Goal: Task Accomplishment & Management: Manage account settings

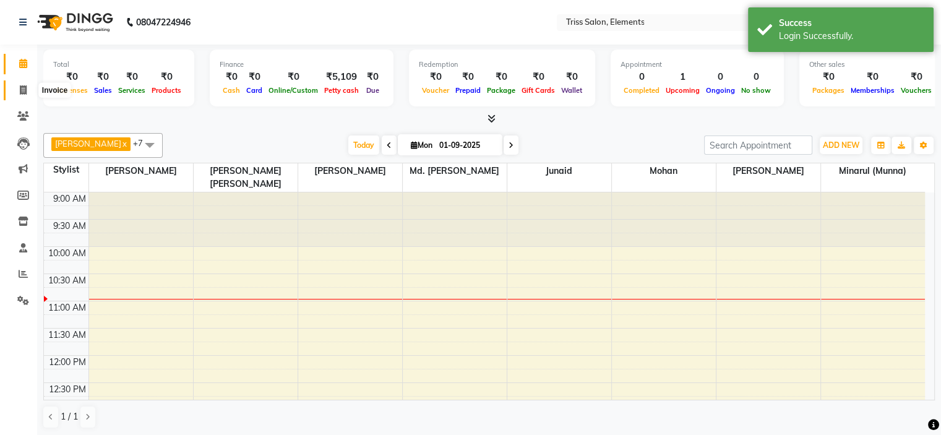
click at [17, 85] on span at bounding box center [23, 90] width 22 height 14
select select "service"
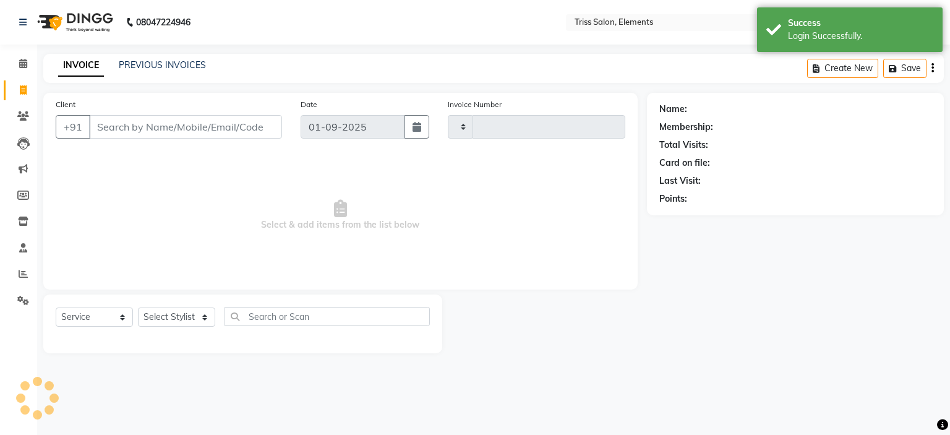
type input "2071"
select select "4303"
click at [190, 61] on link "PREVIOUS INVOICES" at bounding box center [162, 64] width 87 height 11
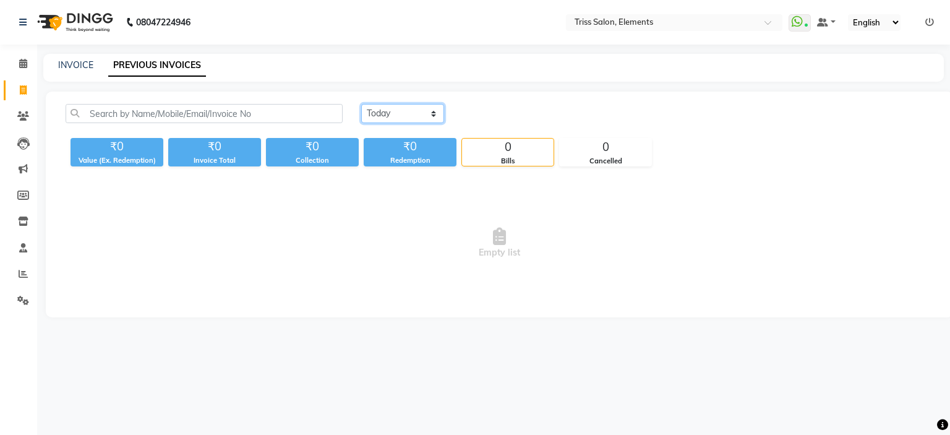
click at [430, 113] on select "[DATE] [DATE] Custom Range" at bounding box center [402, 113] width 83 height 19
select select "range"
click at [361, 104] on select "[DATE] [DATE] Custom Range" at bounding box center [402, 113] width 83 height 19
click at [529, 114] on input "01-09-2025" at bounding box center [503, 113] width 87 height 17
select select "9"
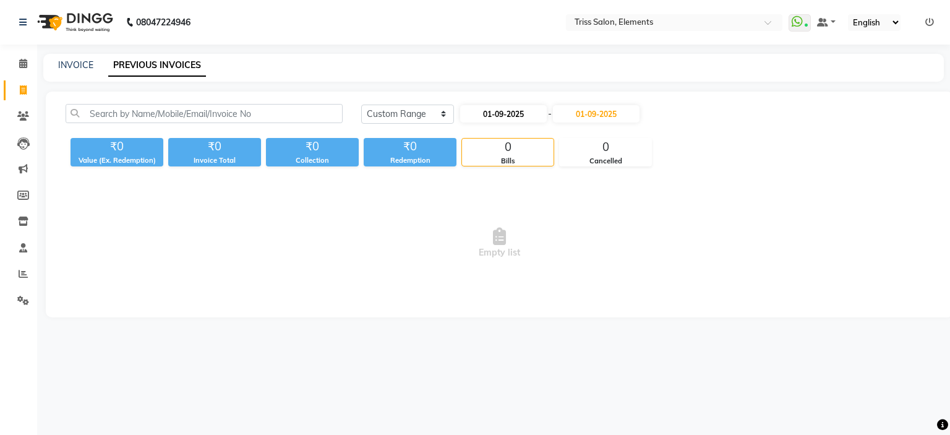
select select "2025"
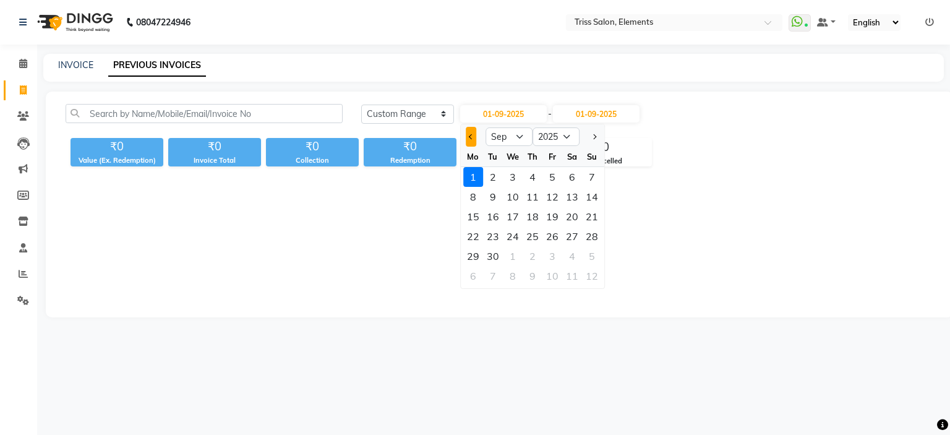
click at [468, 133] on button "Previous month" at bounding box center [471, 137] width 11 height 20
select select "8"
click at [594, 257] on div "31" at bounding box center [592, 256] width 20 height 20
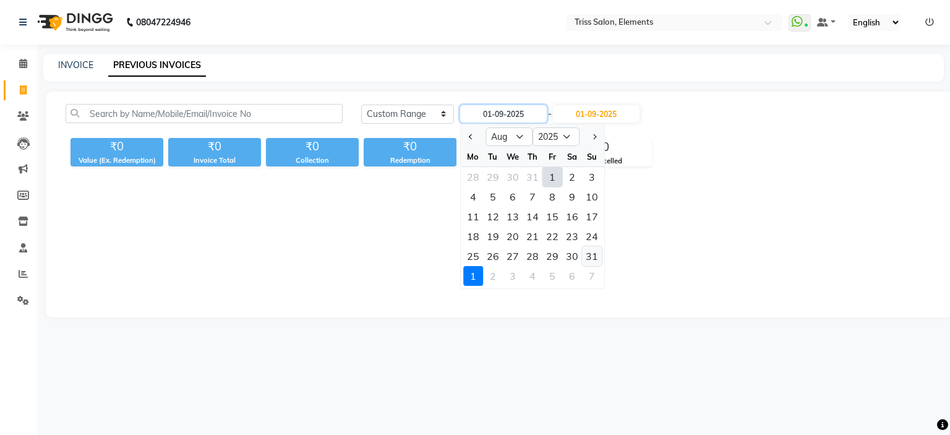
type input "31-08-2025"
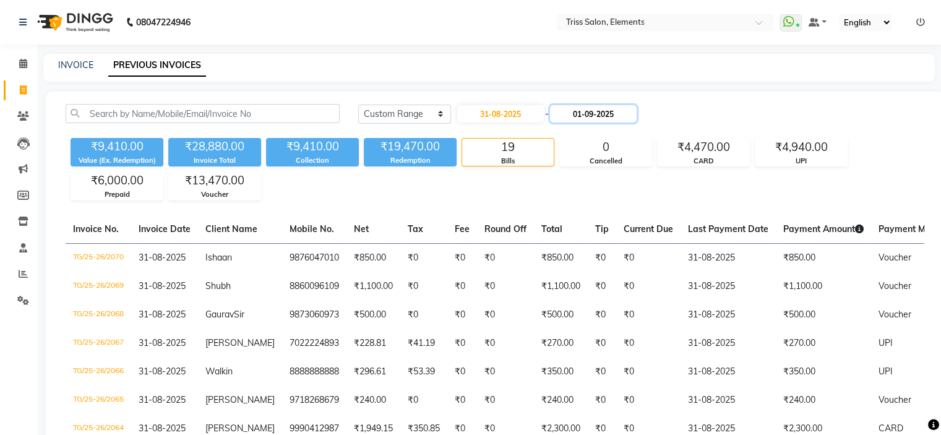
click at [605, 111] on input "01-09-2025" at bounding box center [593, 113] width 87 height 17
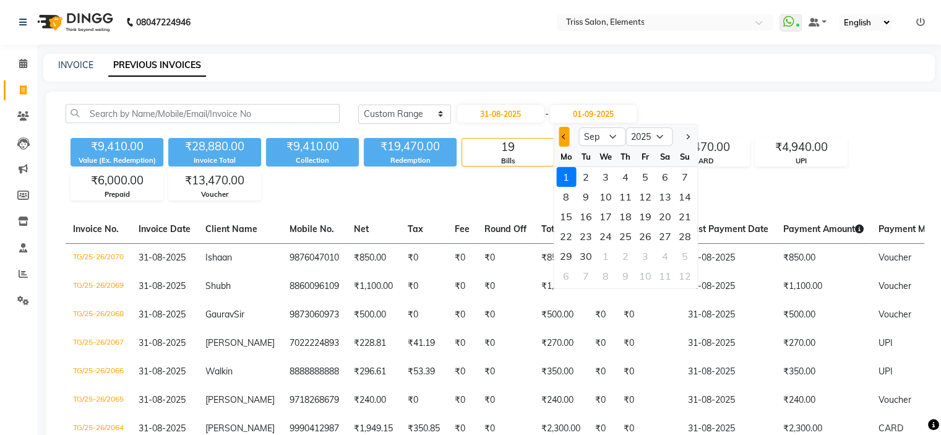
click at [558, 140] on button "Previous month" at bounding box center [563, 137] width 11 height 20
select select "8"
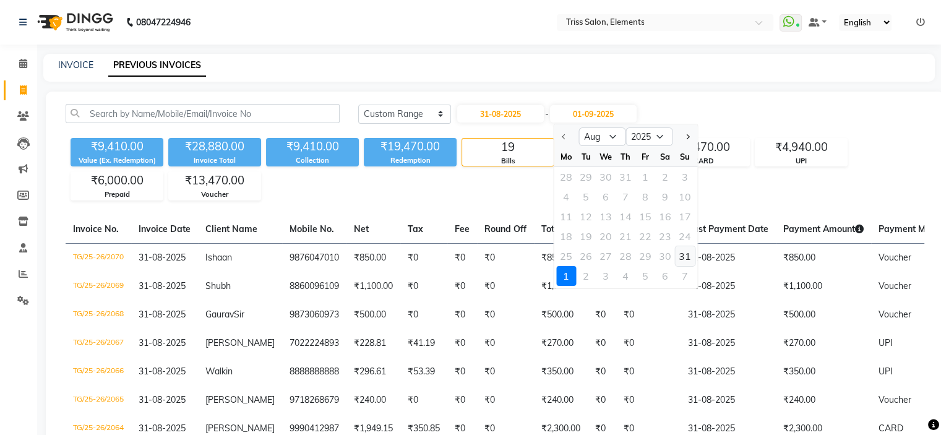
click at [690, 251] on div "31" at bounding box center [685, 256] width 20 height 20
type input "31-08-2025"
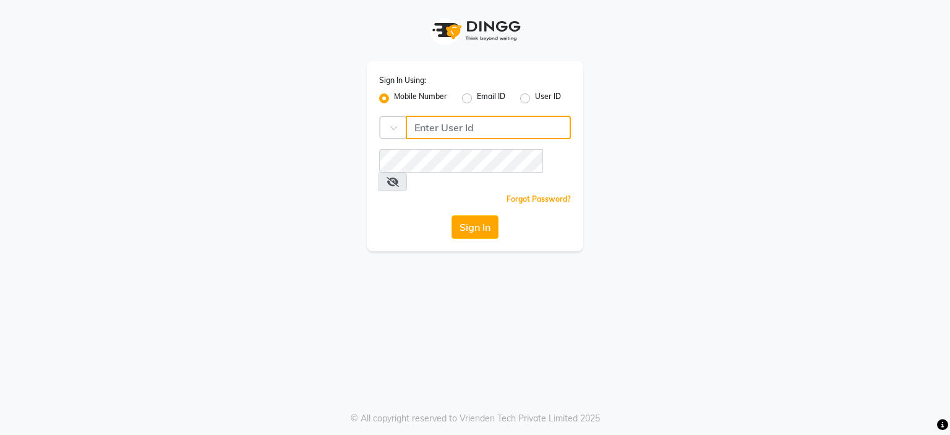
type input "8468010843"
